Goal: Information Seeking & Learning: Learn about a topic

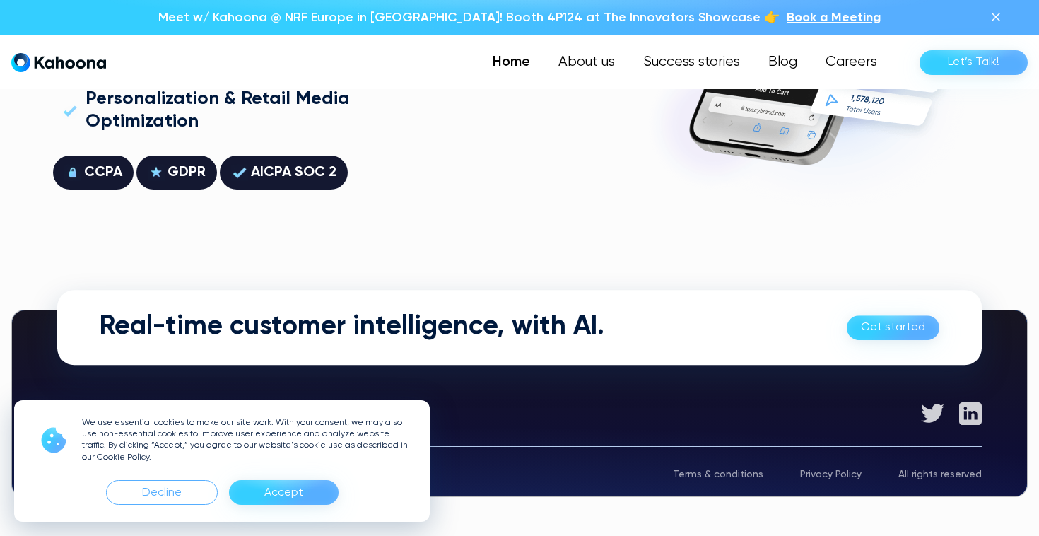
scroll to position [4045, 0]
click at [197, 496] on div "Decline" at bounding box center [162, 492] width 112 height 25
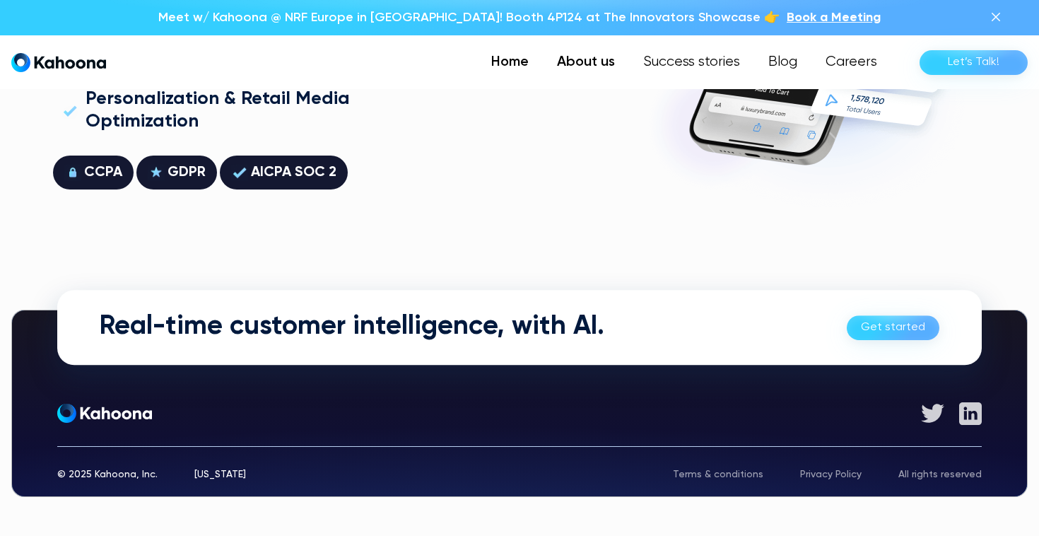
click at [604, 60] on link "About us" at bounding box center [586, 62] width 86 height 28
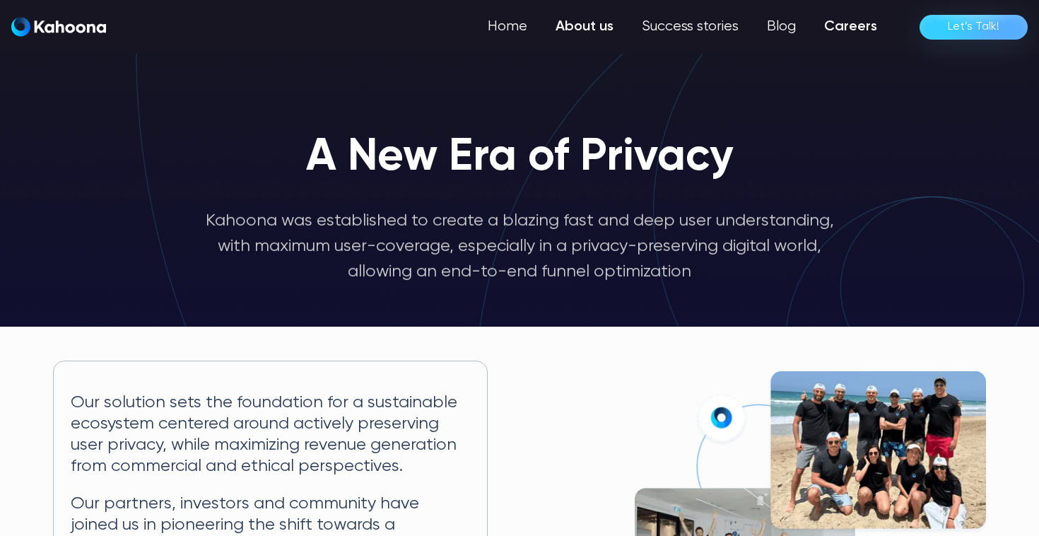
click at [862, 26] on link "Careers" at bounding box center [850, 27] width 81 height 28
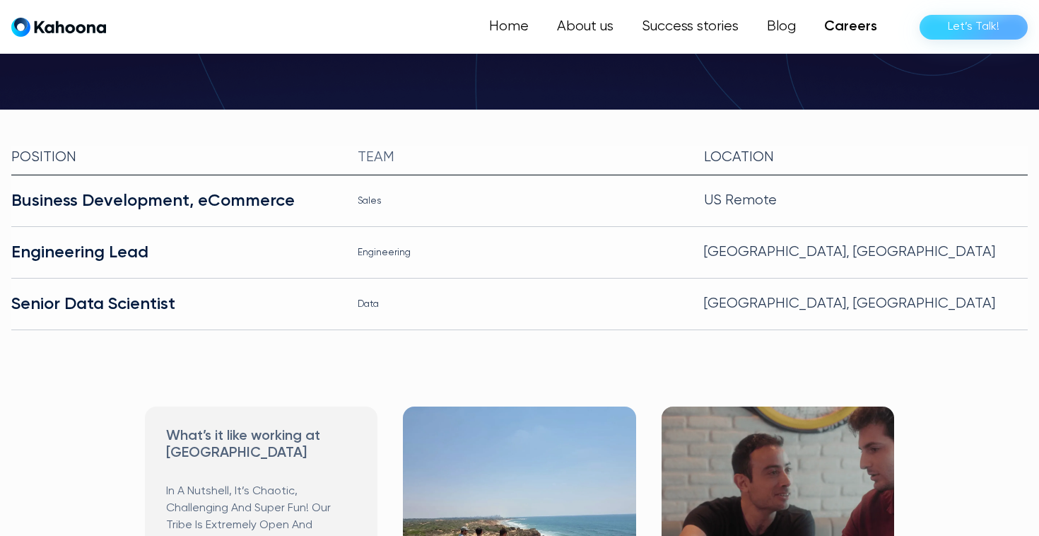
scroll to position [305, 0]
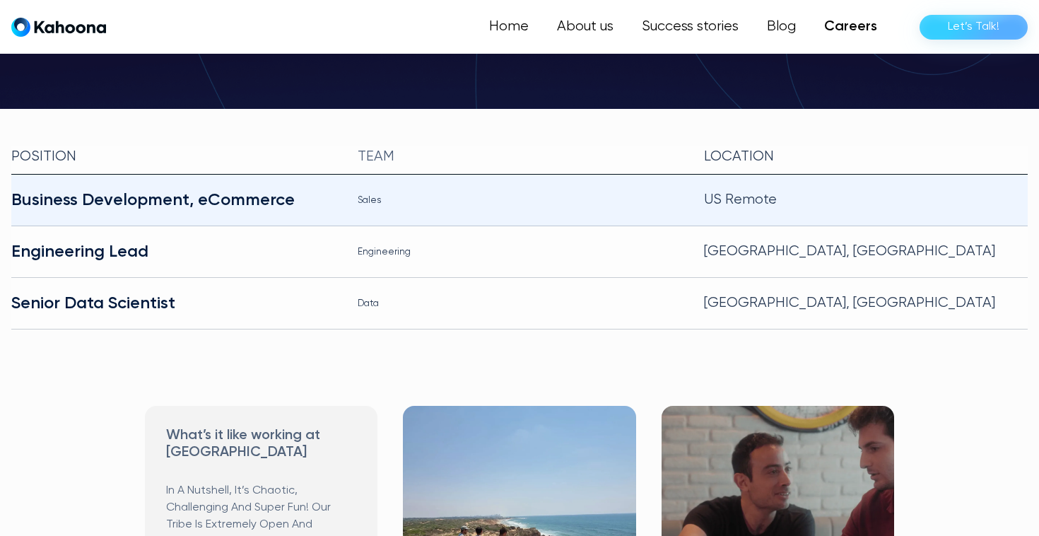
click at [235, 189] on div "Business Development, eCommerce" at bounding box center [173, 200] width 324 height 23
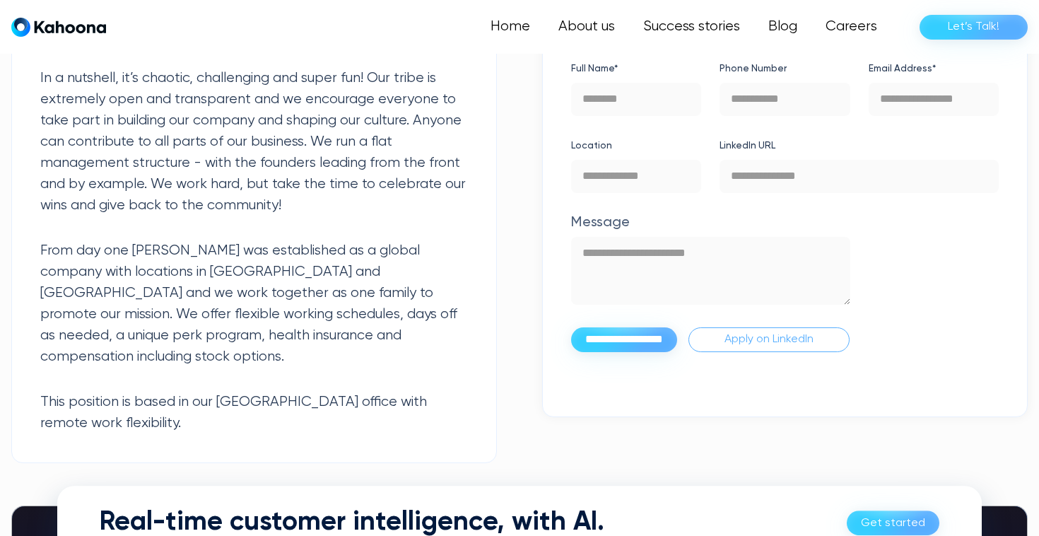
scroll to position [1774, 0]
